Goal: Task Accomplishment & Management: Use online tool/utility

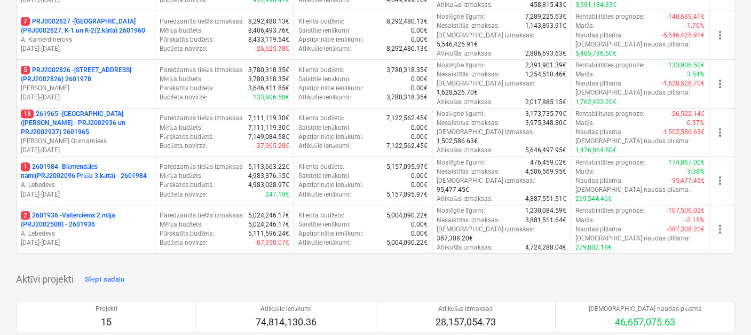
scroll to position [415, 0]
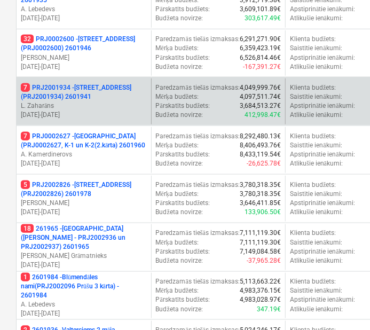
scroll to position [237, 0]
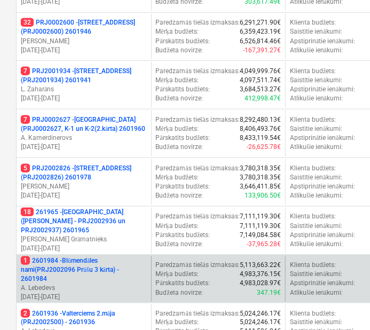
click at [120, 256] on p "1 2601984 - Blūmendāles nami(PRJ2002096 Prūšu 3 kārta) - 2601984" at bounding box center [84, 269] width 126 height 27
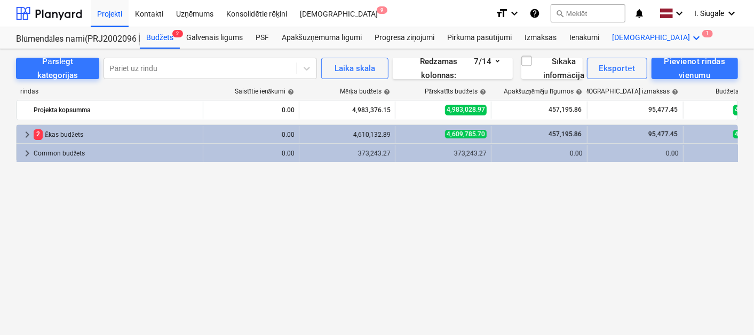
click at [691, 35] on icon "keyboard_arrow_down" at bounding box center [697, 37] width 13 height 13
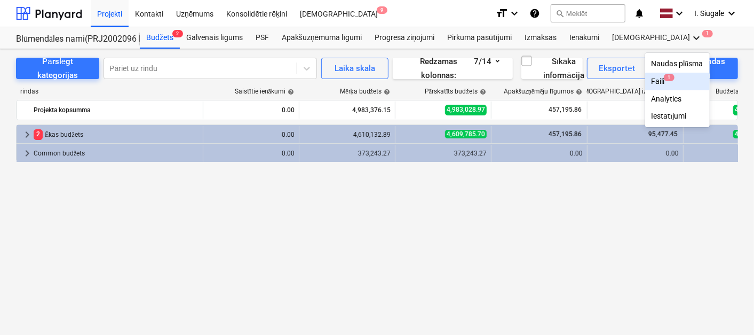
click at [664, 79] on span "1" at bounding box center [669, 77] width 11 height 7
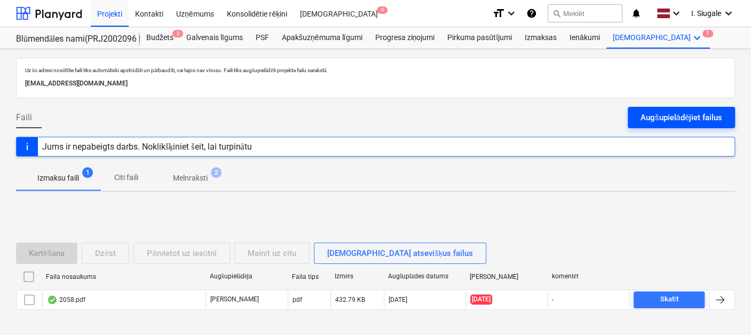
click at [650, 115] on div "Augšupielādējiet failus" at bounding box center [682, 117] width 82 height 14
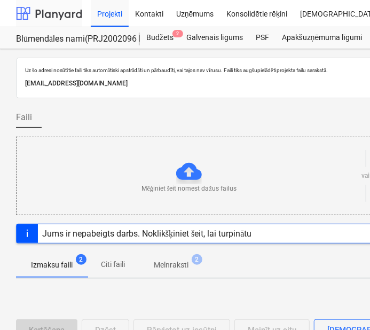
click at [53, 10] on div at bounding box center [49, 13] width 66 height 27
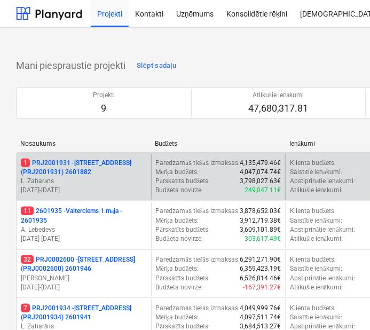
click at [120, 163] on p "1 PRJ2001931 - [STREET_ADDRESS] (PRJ2001931) 2601882" at bounding box center [84, 168] width 126 height 18
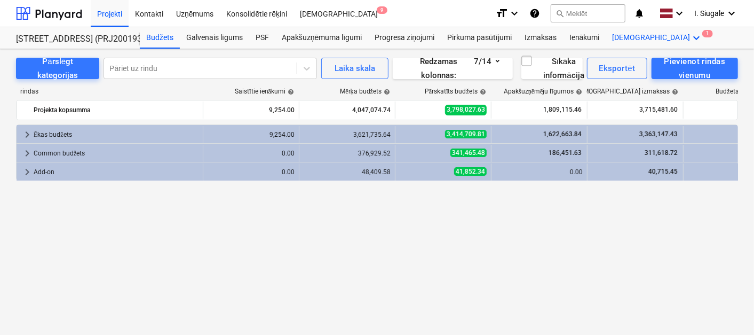
click at [691, 35] on icon "keyboard_arrow_down" at bounding box center [697, 37] width 13 height 13
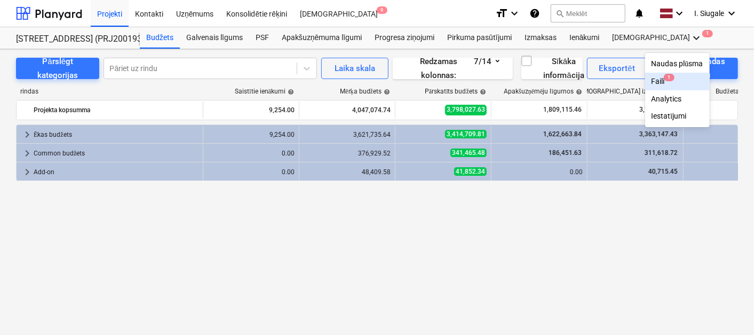
click at [664, 80] on span "1" at bounding box center [669, 77] width 11 height 7
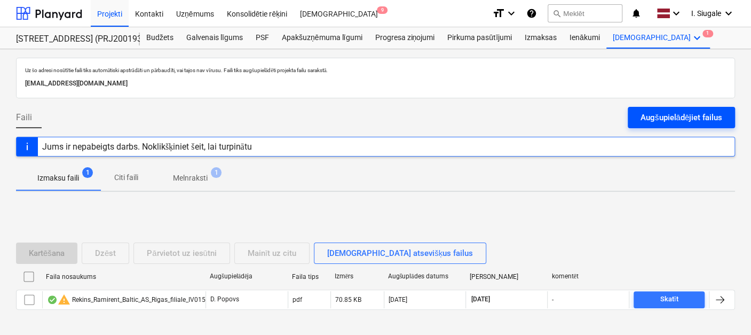
click at [648, 108] on button "Augšupielādējiet failus" at bounding box center [681, 117] width 107 height 21
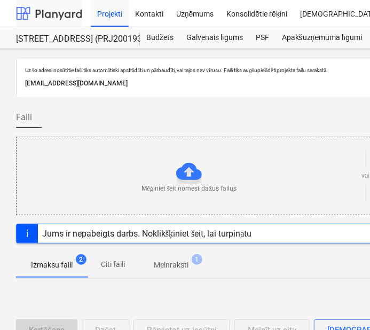
click at [60, 9] on div at bounding box center [49, 13] width 66 height 27
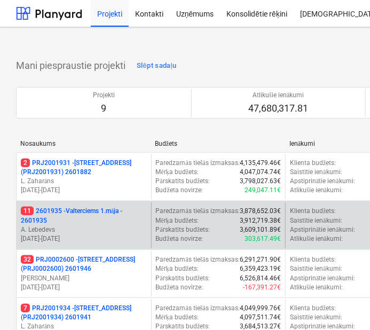
click at [126, 207] on p "11 2601935 - Valterciems 1.māja - 2601935" at bounding box center [84, 216] width 126 height 18
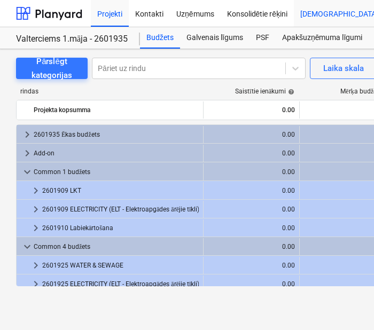
click at [323, 16] on div "[DEMOGRAPHIC_DATA] 9" at bounding box center [339, 12] width 91 height 27
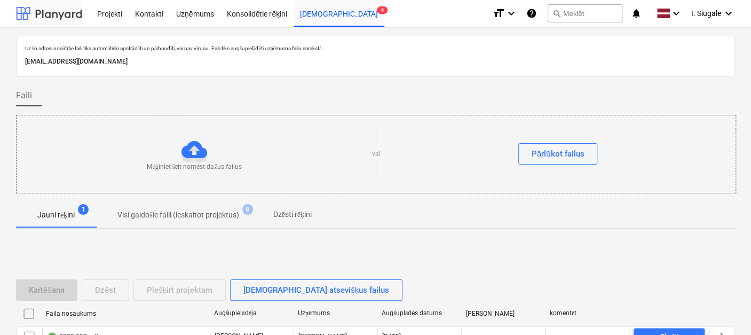
click at [65, 13] on div at bounding box center [49, 13] width 66 height 27
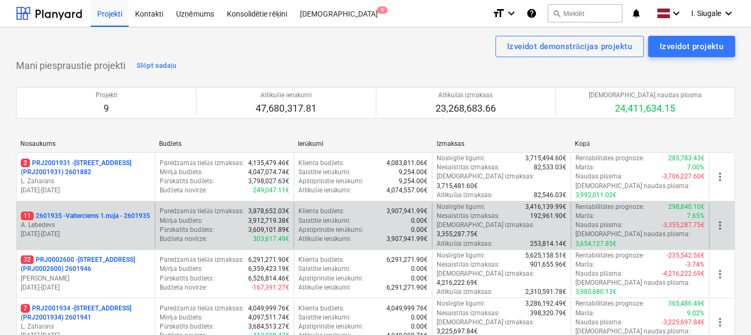
click at [114, 211] on p "11 2601935 - Valterciems 1.māja - 2601935" at bounding box center [85, 215] width 129 height 9
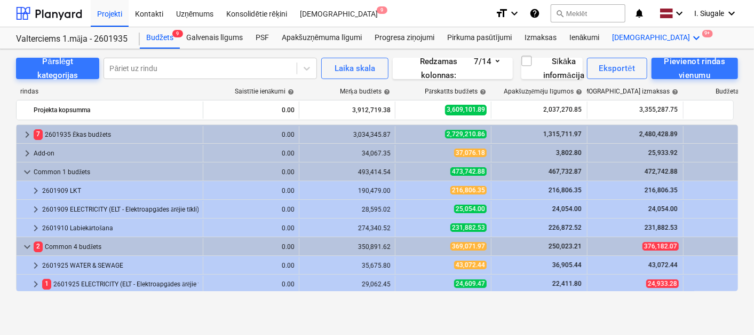
click at [691, 35] on icon "keyboard_arrow_down" at bounding box center [697, 37] width 13 height 13
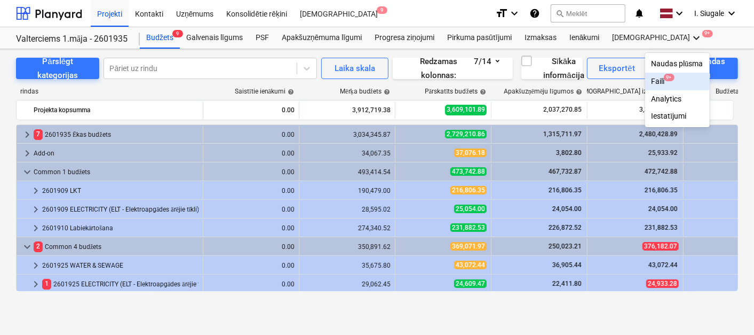
click at [664, 80] on span "9+" at bounding box center [669, 77] width 11 height 7
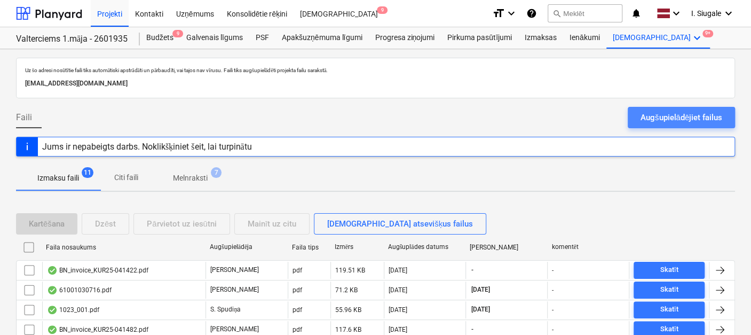
click at [650, 115] on div "Augšupielādējiet failus" at bounding box center [682, 117] width 82 height 14
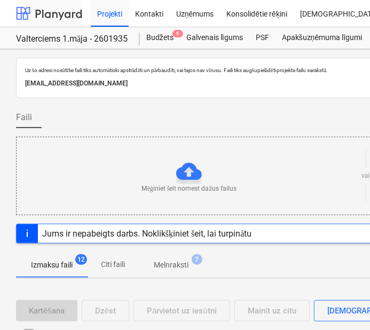
click at [53, 10] on div at bounding box center [49, 13] width 66 height 27
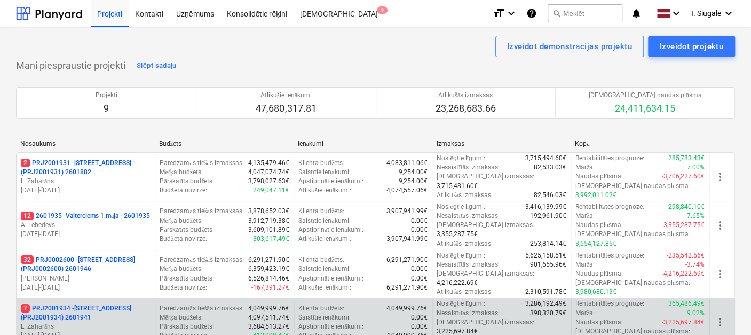
click at [102, 304] on p "7 PRJ2001934 - [STREET_ADDRESS] (PRJ2001934) 2601941" at bounding box center [86, 313] width 130 height 18
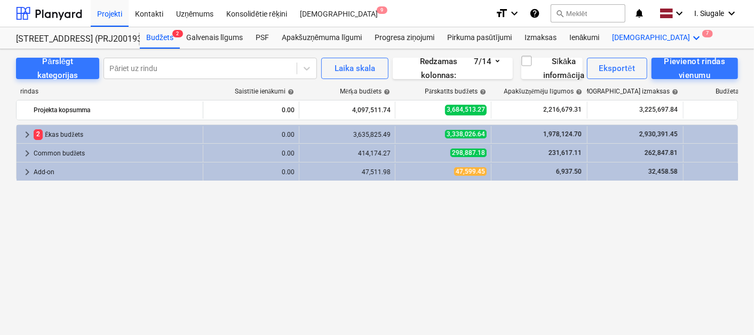
click at [691, 36] on icon "keyboard_arrow_down" at bounding box center [697, 37] width 13 height 13
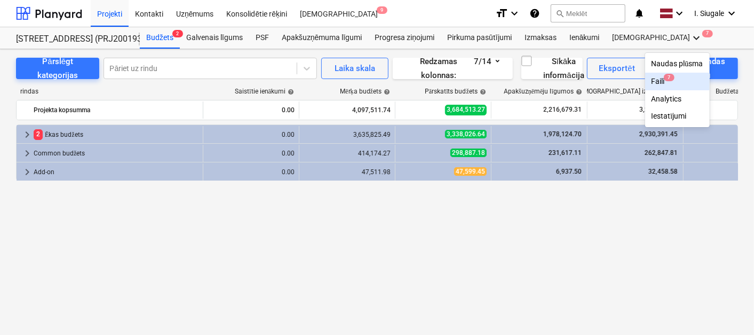
click at [652, 81] on div "Faili 7" at bounding box center [678, 81] width 52 height 9
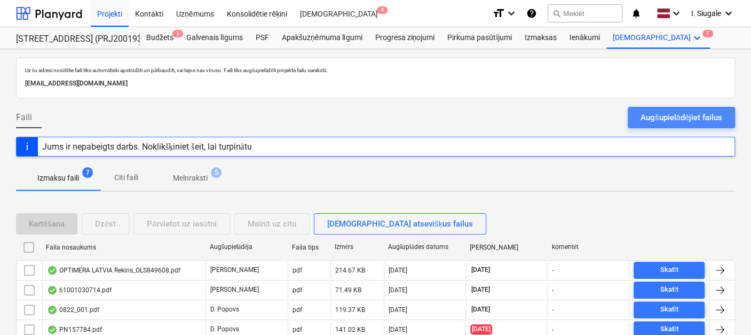
click at [684, 113] on div "Augšupielādējiet failus" at bounding box center [682, 117] width 82 height 14
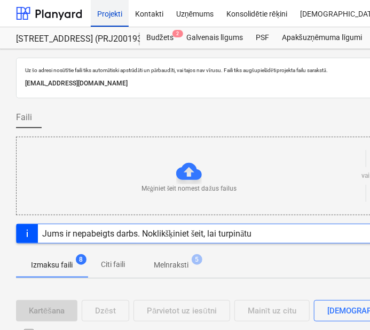
click at [48, 14] on div at bounding box center [49, 13] width 66 height 27
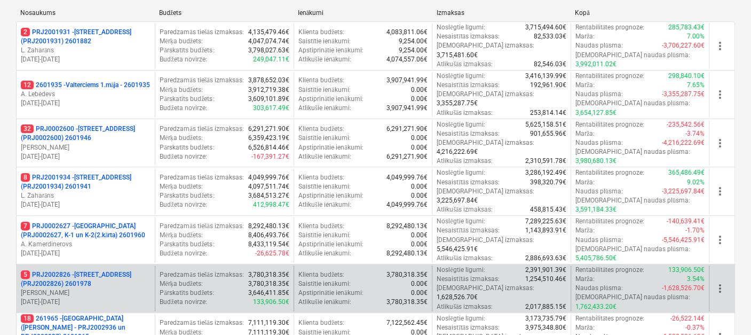
scroll to position [118, 0]
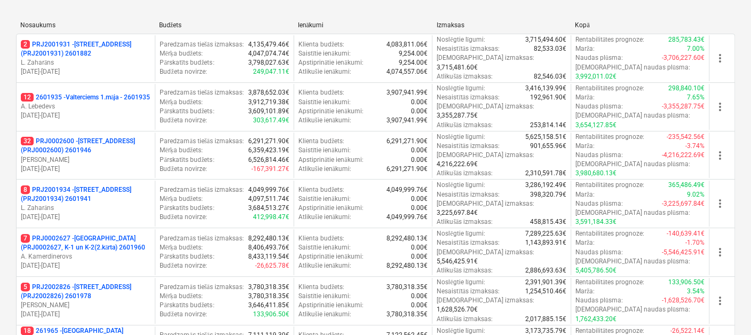
click at [119, 137] on p "32 PRJ0002600 - [STREET_ADDRESS](PRJ0002600) 2601946" at bounding box center [86, 146] width 130 height 18
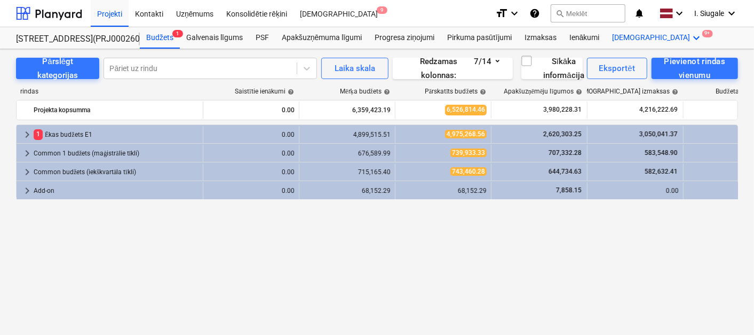
click at [691, 36] on icon "keyboard_arrow_down" at bounding box center [697, 37] width 13 height 13
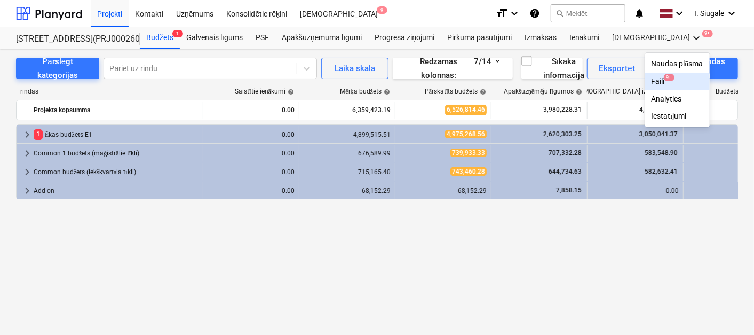
click at [652, 81] on div "Faili 9+" at bounding box center [678, 81] width 52 height 9
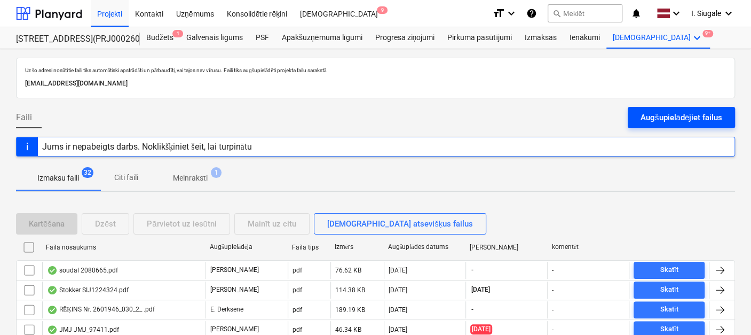
click at [648, 112] on div "Augšupielādējiet failus" at bounding box center [682, 117] width 82 height 14
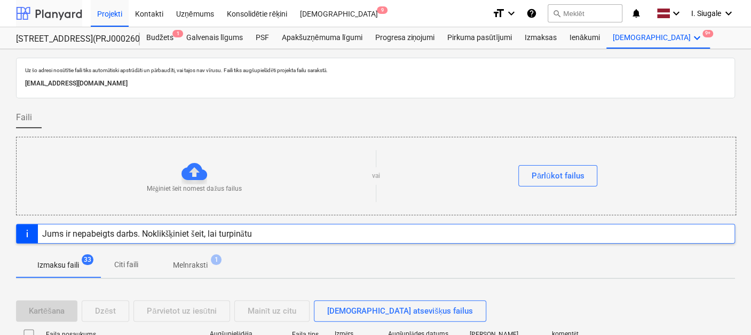
click at [66, 13] on div at bounding box center [49, 13] width 66 height 27
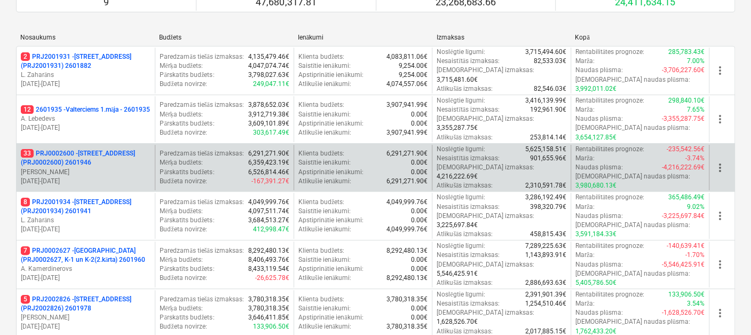
scroll to position [178, 0]
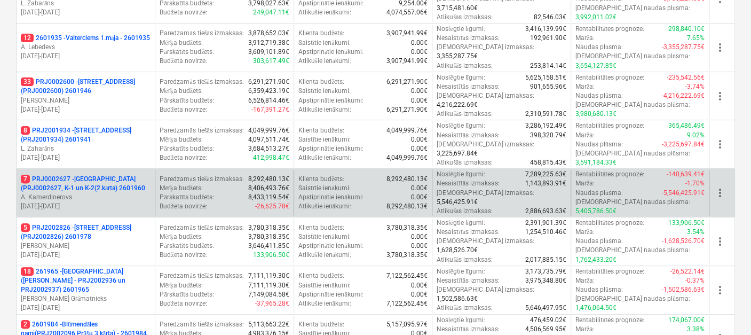
click at [127, 175] on p "7 PRJ0002627 - [GEOGRAPHIC_DATA] (PRJ0002627, K-1 un K-2(2.kārta) 2601960" at bounding box center [86, 184] width 130 height 18
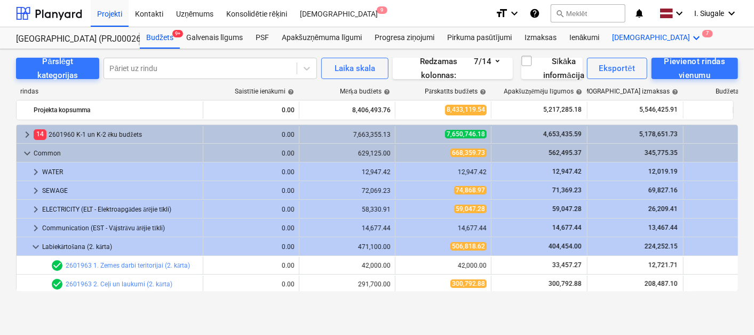
click at [691, 34] on icon "keyboard_arrow_down" at bounding box center [697, 37] width 13 height 13
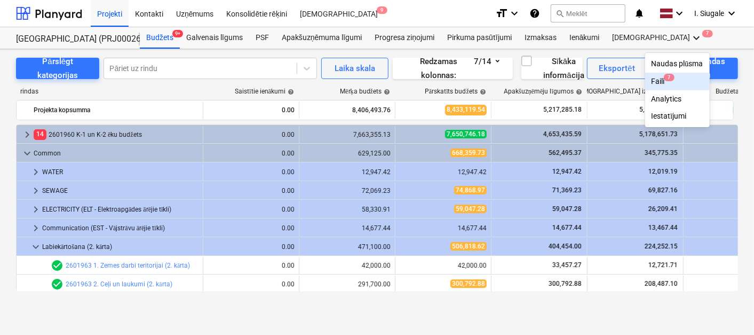
click at [652, 83] on div "Faili 7" at bounding box center [678, 81] width 52 height 9
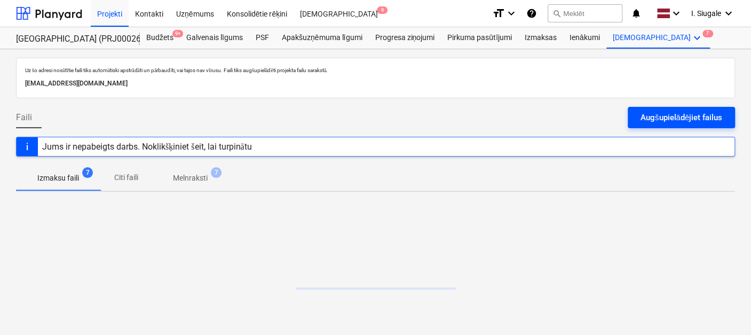
click at [654, 114] on div "Augšupielādējiet failus" at bounding box center [682, 117] width 82 height 14
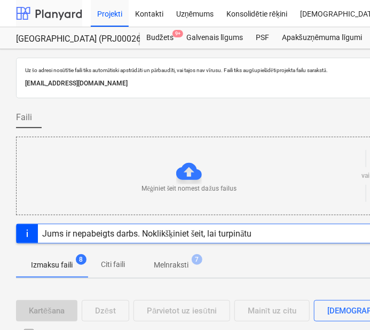
click at [54, 7] on div at bounding box center [49, 13] width 66 height 27
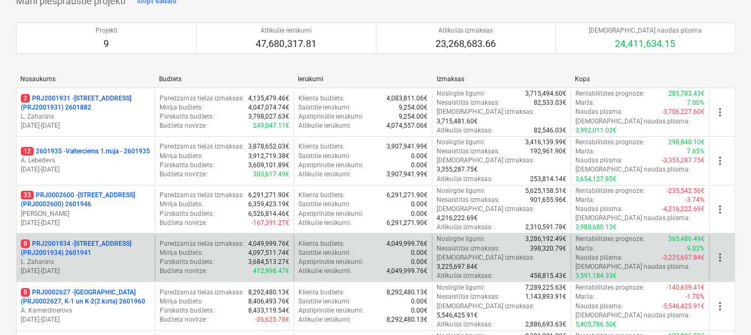
scroll to position [237, 0]
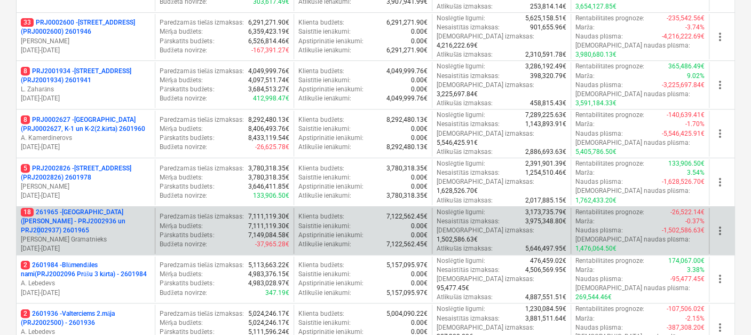
click at [111, 208] on p "18 261965 - [GEOGRAPHIC_DATA] ([PERSON_NAME] - PRJ2002936 un PRJ2002937) 2601965" at bounding box center [86, 221] width 130 height 27
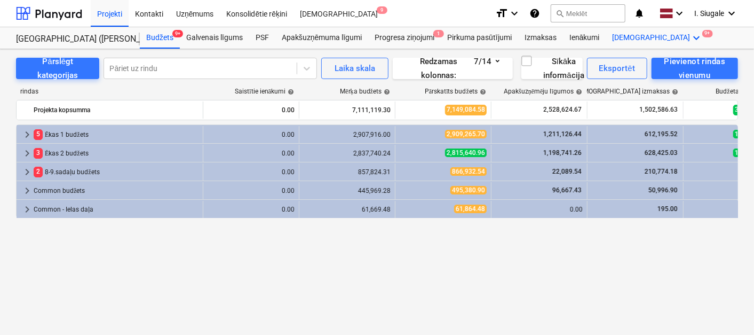
click at [702, 34] on span "9+" at bounding box center [707, 33] width 11 height 7
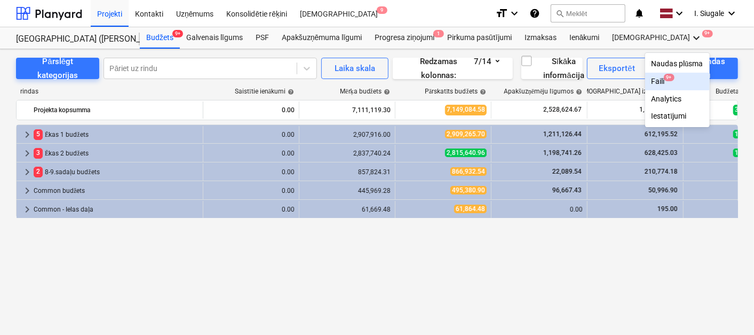
click at [645, 75] on div "Faili 9+" at bounding box center [677, 82] width 65 height 18
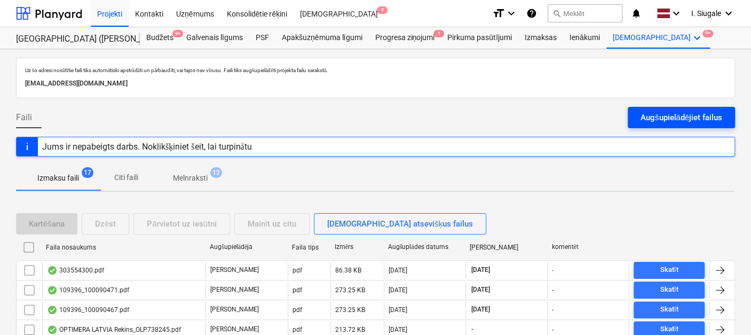
click at [677, 120] on div "Augšupielādējiet failus" at bounding box center [682, 117] width 82 height 14
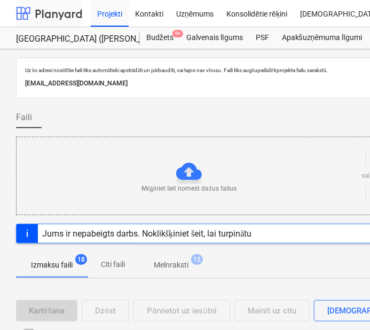
click at [62, 6] on div at bounding box center [49, 13] width 66 height 27
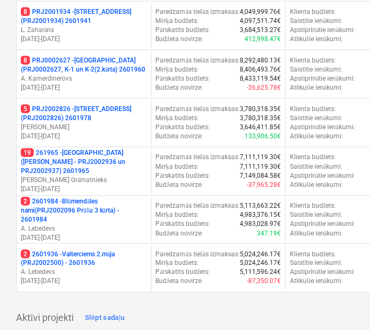
scroll to position [237, 0]
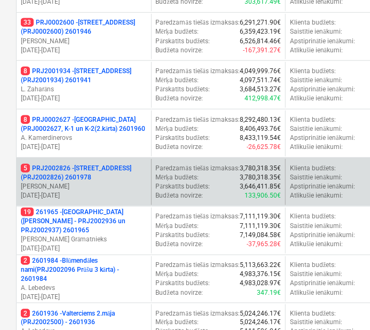
click at [109, 164] on p "5 PRJ2002826 - [STREET_ADDRESS] (PRJ2002826) 2601978" at bounding box center [84, 173] width 126 height 18
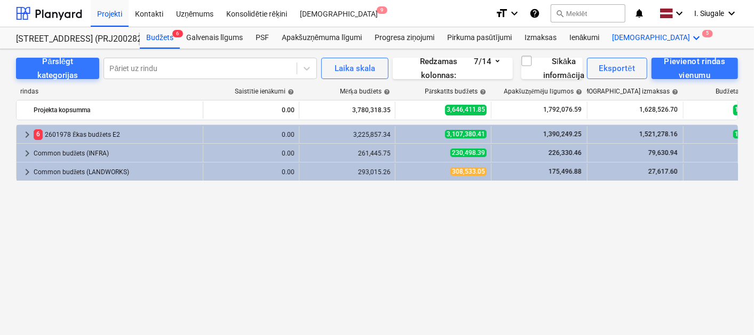
click at [702, 35] on span "5" at bounding box center [707, 33] width 11 height 7
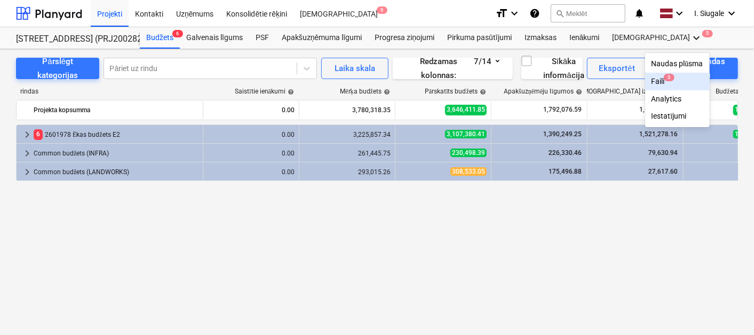
click at [664, 78] on span "5" at bounding box center [669, 77] width 11 height 7
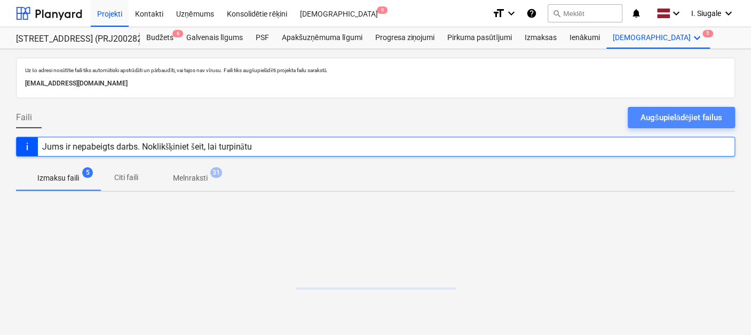
click at [667, 115] on div "Augšupielādējiet failus" at bounding box center [682, 117] width 82 height 14
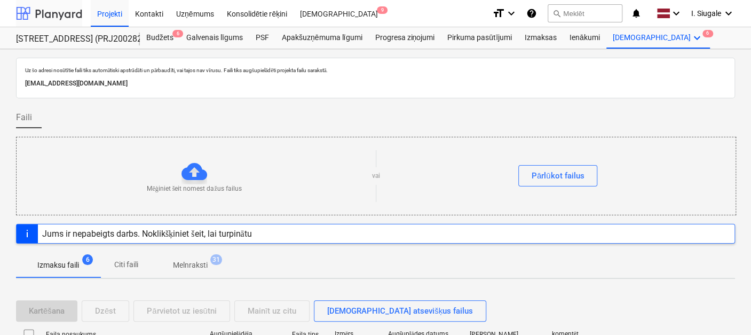
click at [59, 13] on div at bounding box center [49, 13] width 66 height 27
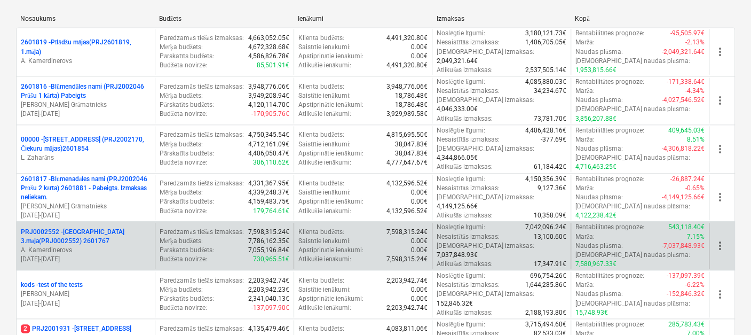
scroll to position [652, 0]
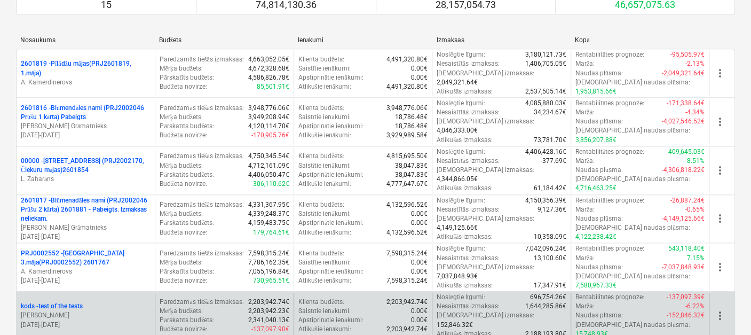
click at [106, 311] on p "[PERSON_NAME]" at bounding box center [86, 315] width 130 height 9
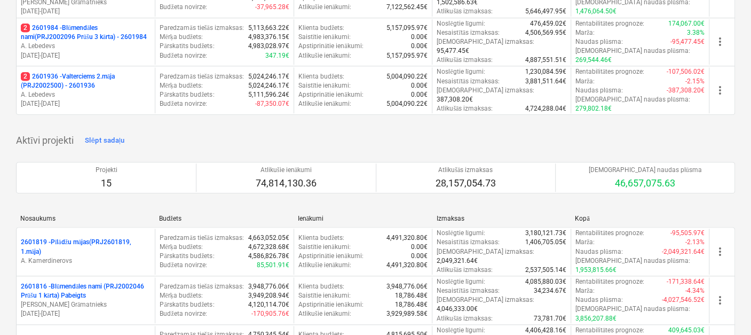
scroll to position [534, 0]
